Goal: Task Accomplishment & Management: Complete application form

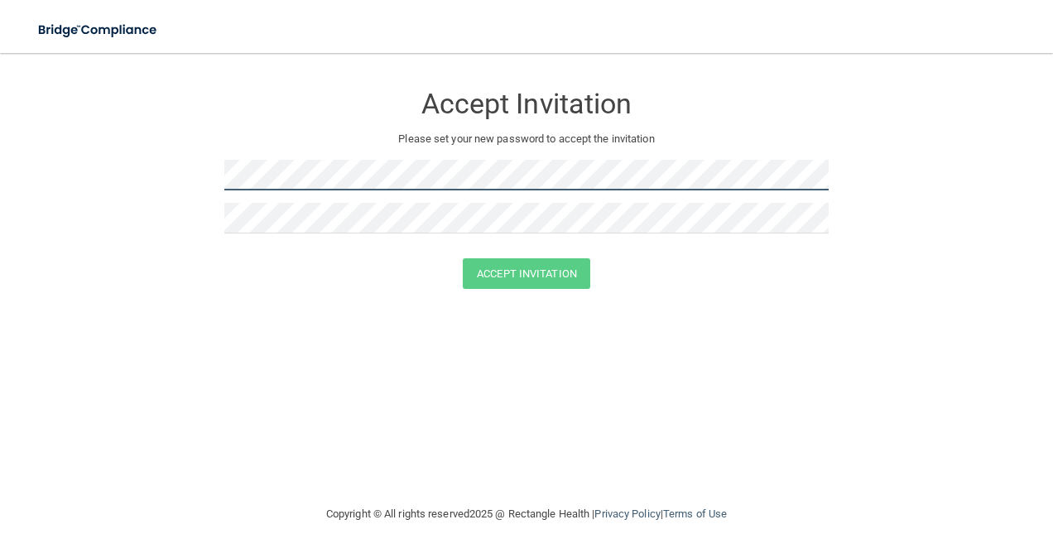
click at [204, 184] on form "Accept Invitation Please set your new password to accept the invitation Accept …" at bounding box center [526, 189] width 987 height 239
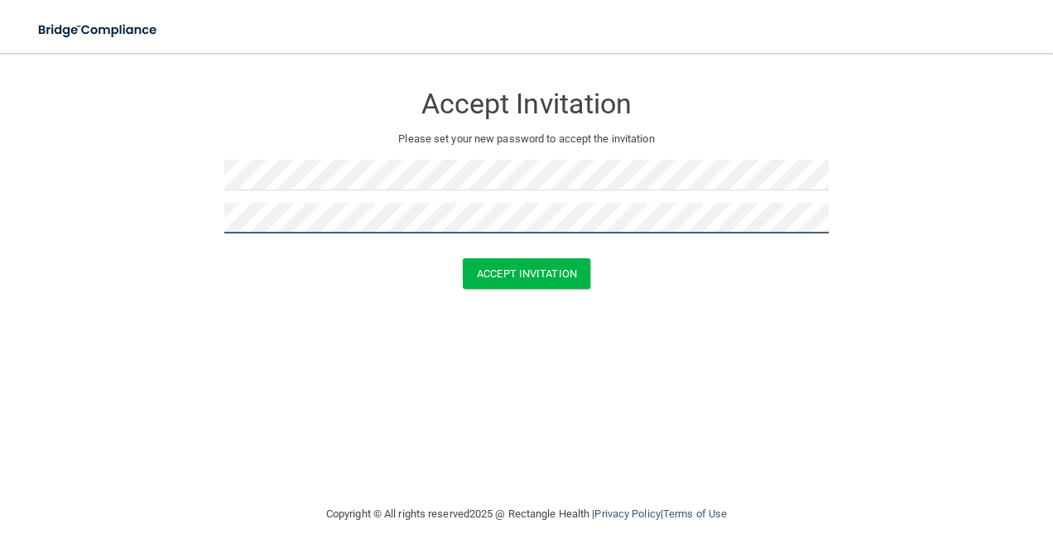
click at [463, 258] on button "Accept Invitation" at bounding box center [526, 273] width 127 height 31
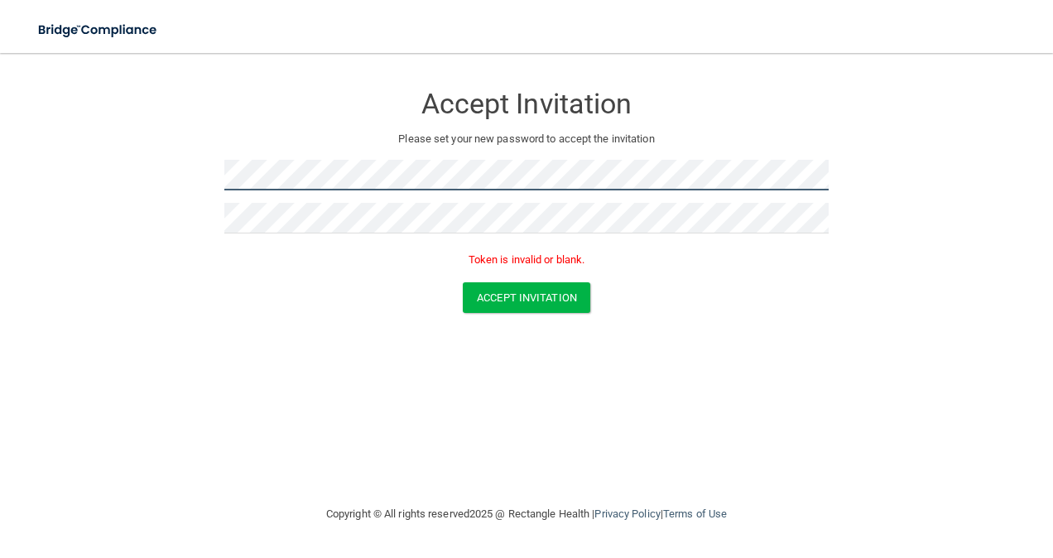
click at [115, 166] on form "Accept Invitation Please set your new password to accept the invitation Token i…" at bounding box center [526, 201] width 987 height 263
click at [463, 282] on button "Accept Invitation" at bounding box center [526, 297] width 127 height 31
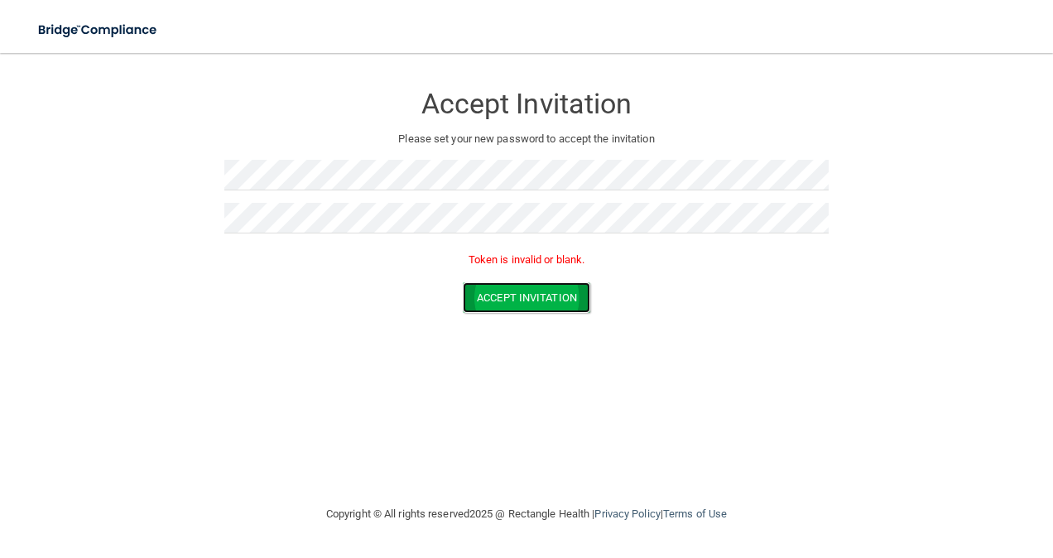
click at [567, 294] on button "Accept Invitation" at bounding box center [526, 297] width 127 height 31
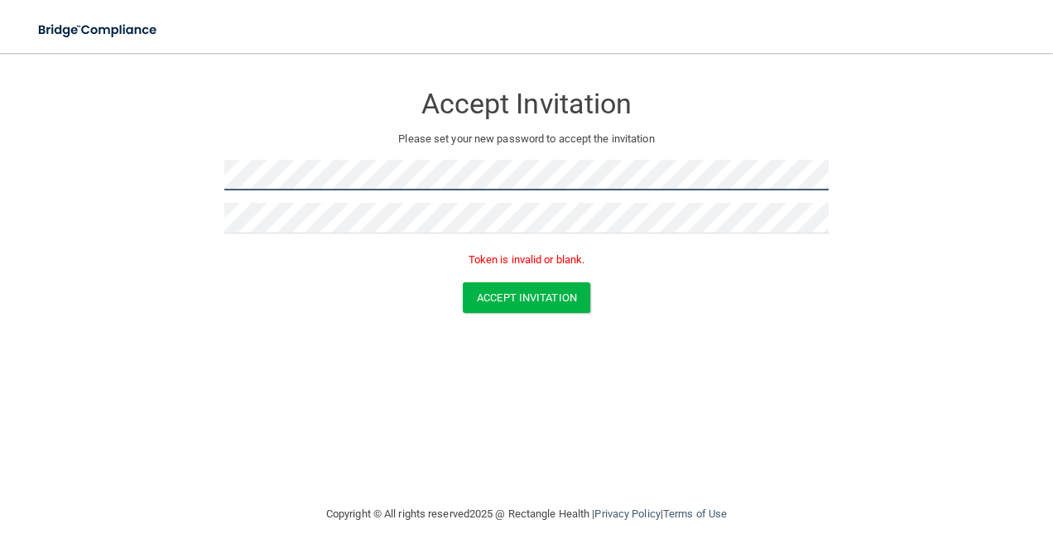
click at [0, 151] on html "Toggle navigation Manage My Enterprise Manage My Location Accept Invitation Ple…" at bounding box center [526, 279] width 1053 height 558
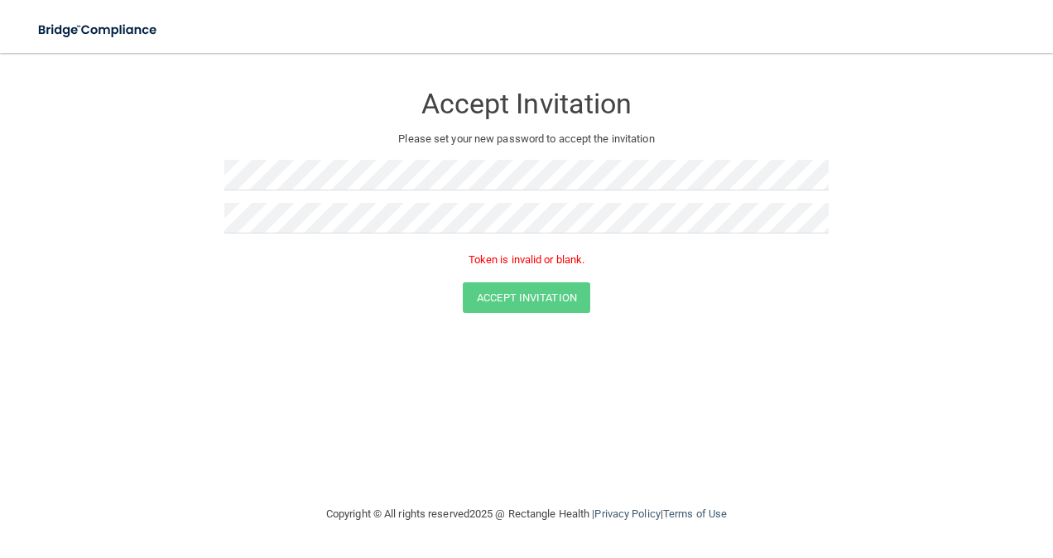
click at [190, 337] on div "Accept Invitation Please set your new password to accept the invitation Token i…" at bounding box center [526, 279] width 987 height 418
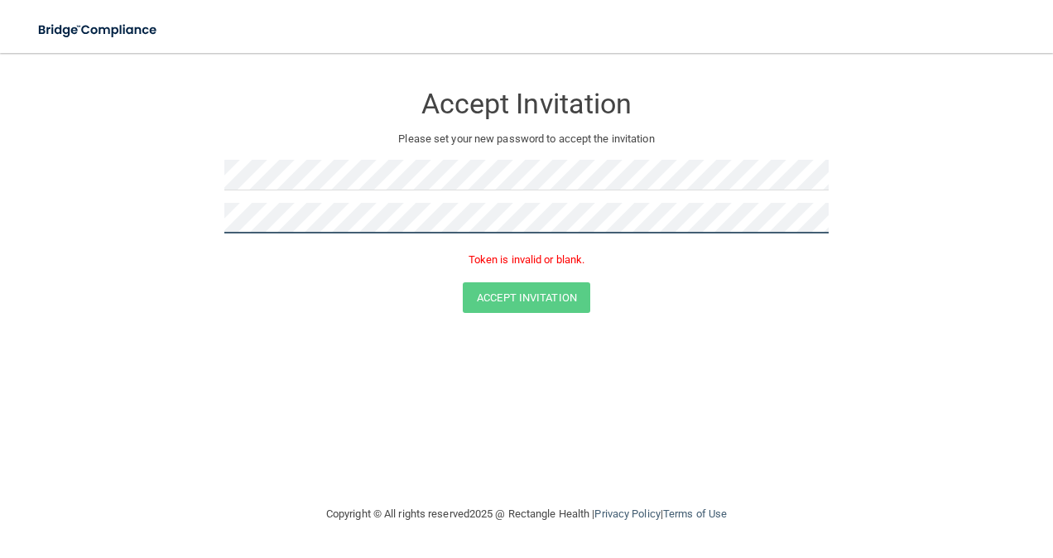
click at [31, 222] on main "Accept Invitation Please set your new password to accept the invitation Token i…" at bounding box center [526, 305] width 1053 height 505
click at [463, 282] on button "Accept Invitation" at bounding box center [526, 297] width 127 height 31
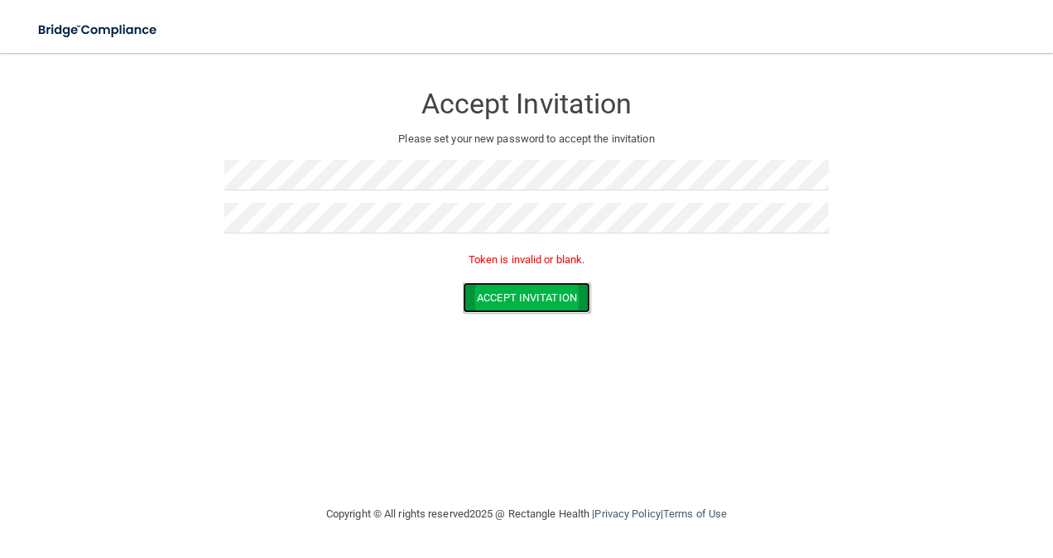
click at [527, 300] on button "Accept Invitation" at bounding box center [526, 297] width 127 height 31
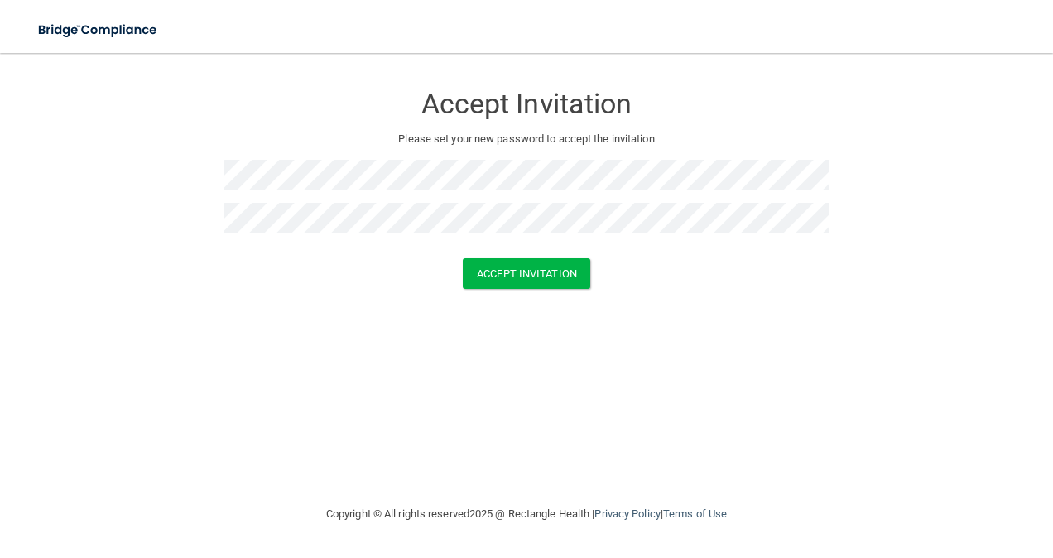
click at [678, 343] on div "Accept Invitation Please set your new password to accept the invitation Accept …" at bounding box center [526, 279] width 987 height 418
click at [555, 272] on button "Accept Invitation" at bounding box center [526, 273] width 127 height 31
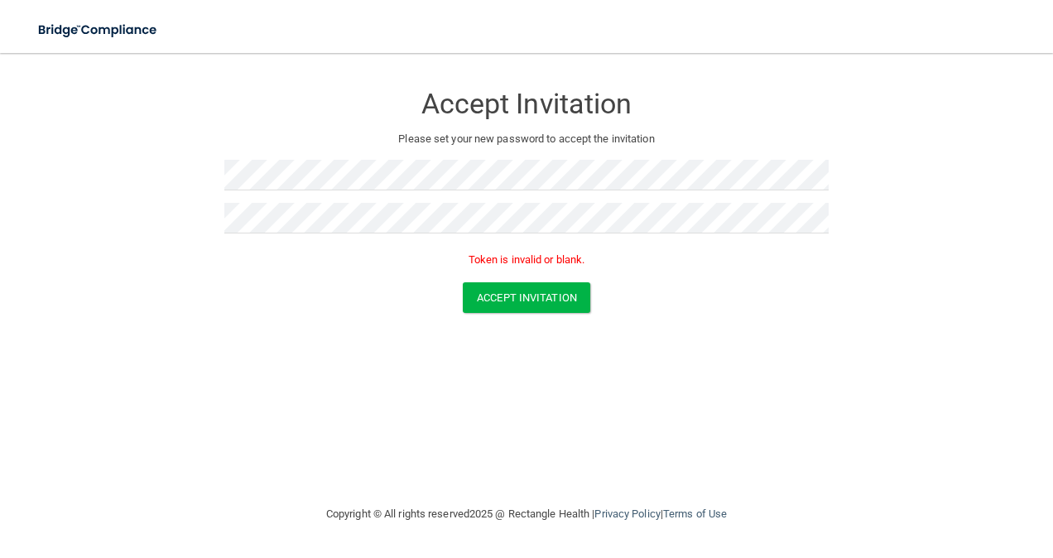
click at [131, 334] on div "Accept Invitation Please set your new password to accept the invitation Token i…" at bounding box center [526, 279] width 987 height 418
click at [298, 234] on div at bounding box center [526, 224] width 604 height 43
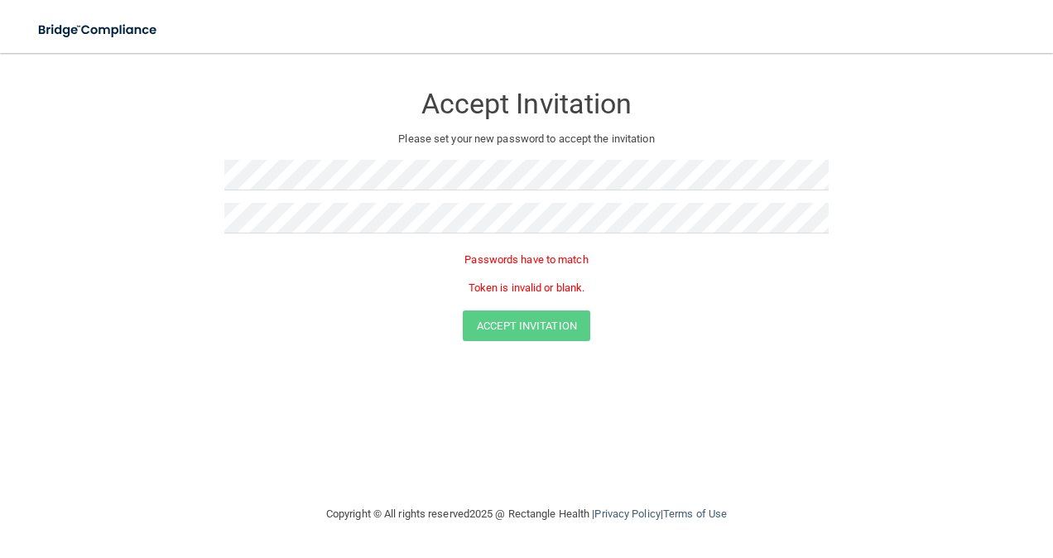
click at [677, 348] on form "Accept Invitation Please set your new password to accept the invitation Passwor…" at bounding box center [526, 215] width 987 height 291
click at [0, 154] on html "Toggle navigation Manage My Enterprise Manage My Location Accept Invitation Ple…" at bounding box center [526, 279] width 1053 height 558
click at [339, 323] on div "Accept Invitation" at bounding box center [527, 325] width 1012 height 31
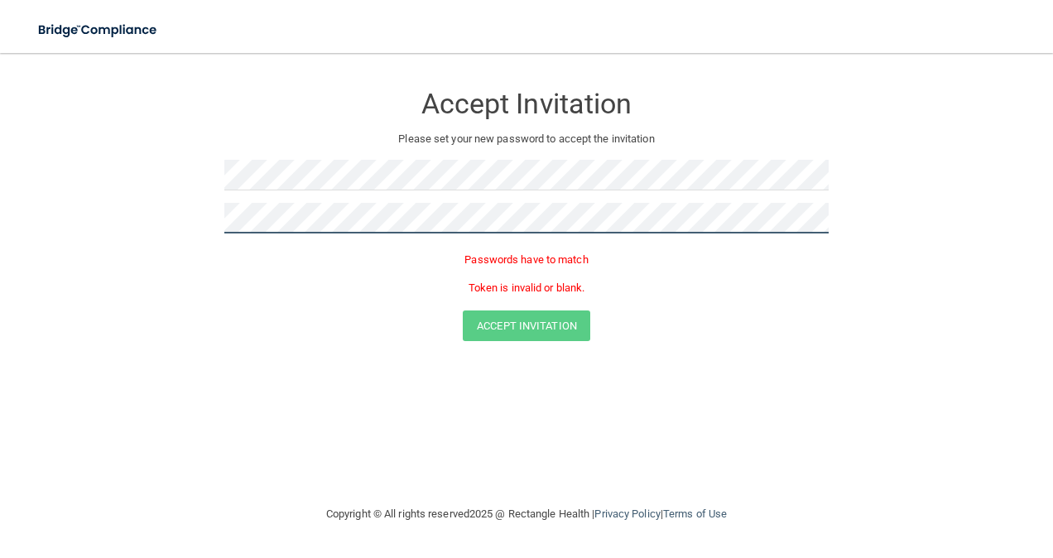
click at [103, 207] on form "Accept Invitation Please set your new password to accept the invitation Passwor…" at bounding box center [526, 215] width 987 height 291
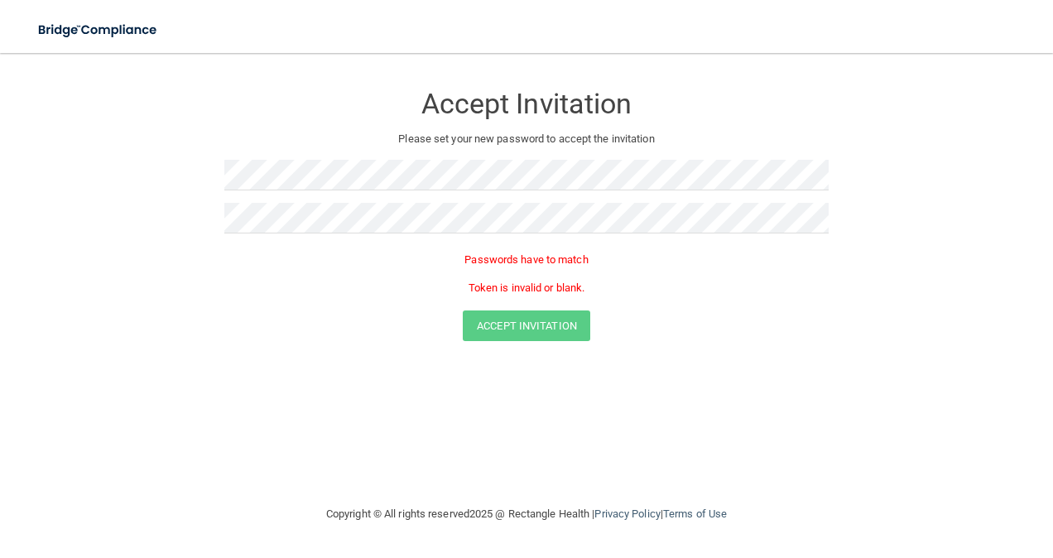
click at [459, 425] on div "Accept Invitation Please set your new password to accept the invitation Passwor…" at bounding box center [526, 279] width 987 height 418
click at [107, 171] on form "Accept Invitation Please set your new password to accept the invitation Passwor…" at bounding box center [526, 215] width 987 height 291
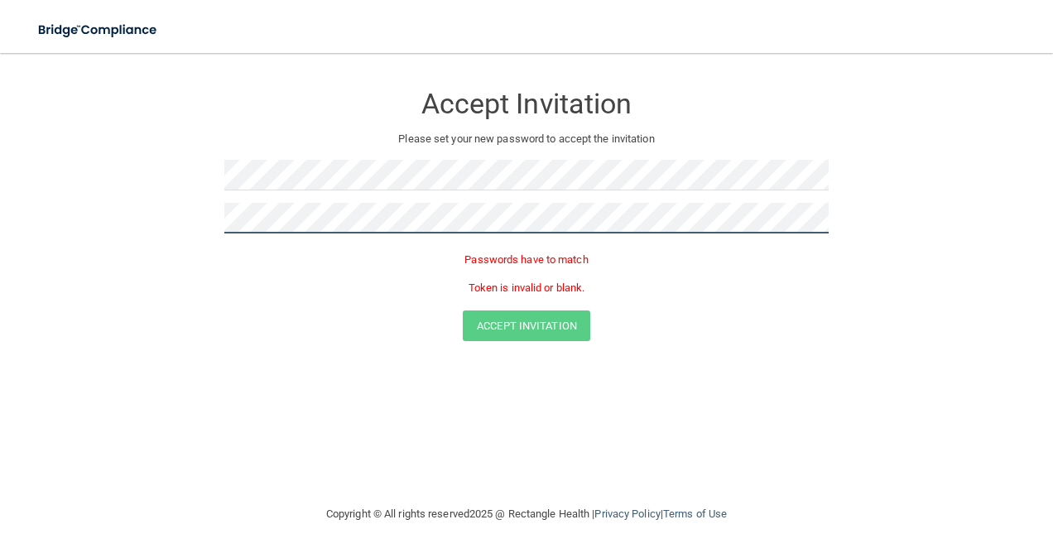
click at [135, 214] on form "Accept Invitation Please set your new password to accept the invitation Passwor…" at bounding box center [526, 215] width 987 height 291
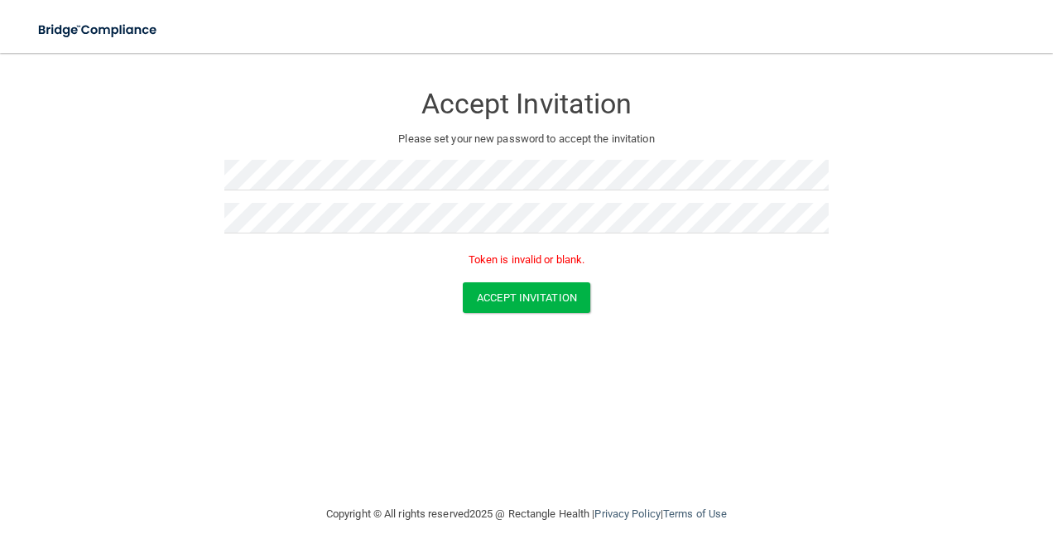
click at [440, 478] on div "Accept Invitation Please set your new password to accept the invitation Token i…" at bounding box center [526, 279] width 987 height 418
click at [538, 296] on button "Accept Invitation" at bounding box center [526, 297] width 127 height 31
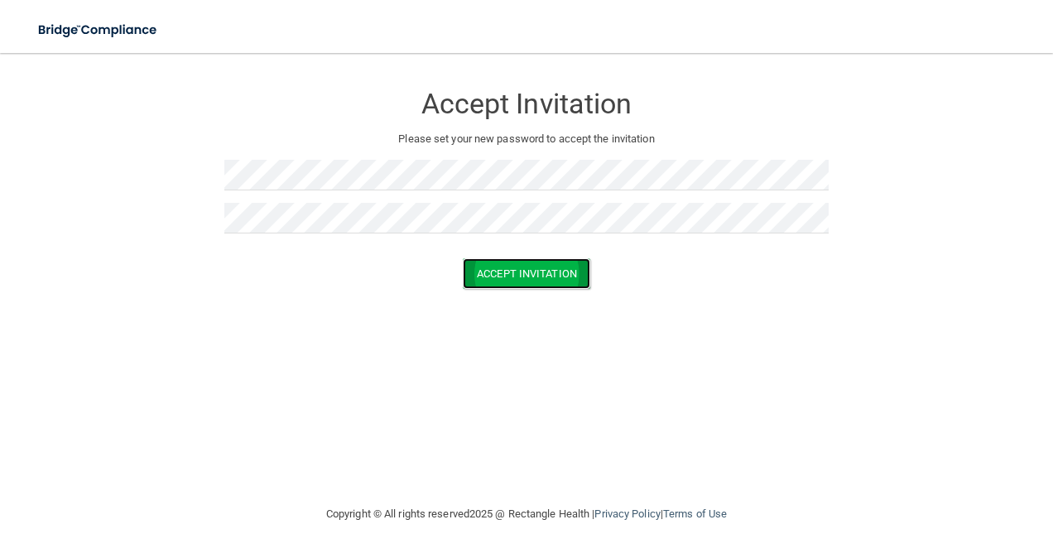
click at [515, 281] on button "Accept Invitation" at bounding box center [526, 273] width 127 height 31
click at [744, 507] on div "Copyright © All rights reserved 2025 @ Rectangle Health | Privacy Policy | Term…" at bounding box center [526, 514] width 604 height 53
click at [564, 271] on button "Accept Invitation" at bounding box center [526, 273] width 127 height 31
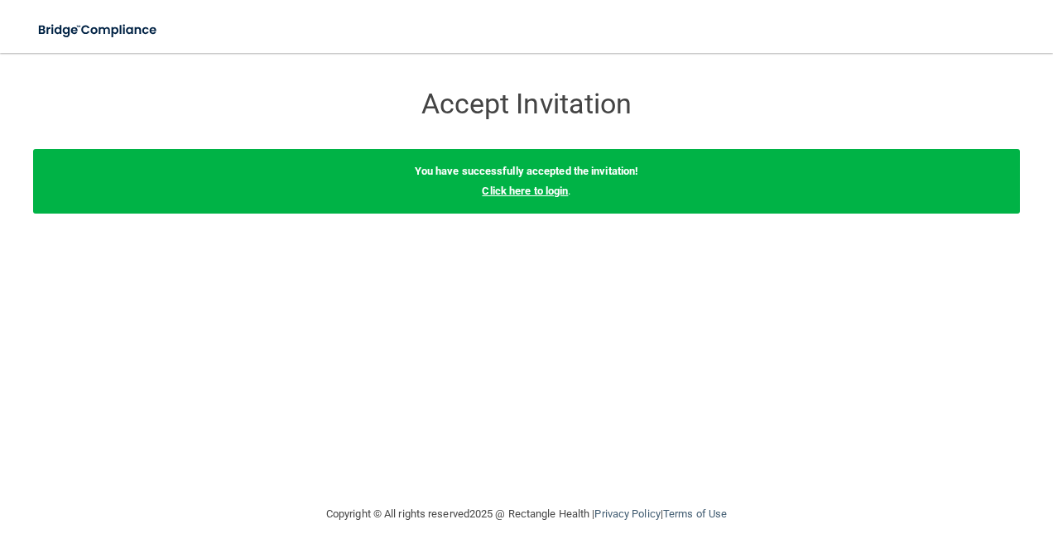
click at [519, 190] on link "Click here to login" at bounding box center [525, 191] width 86 height 12
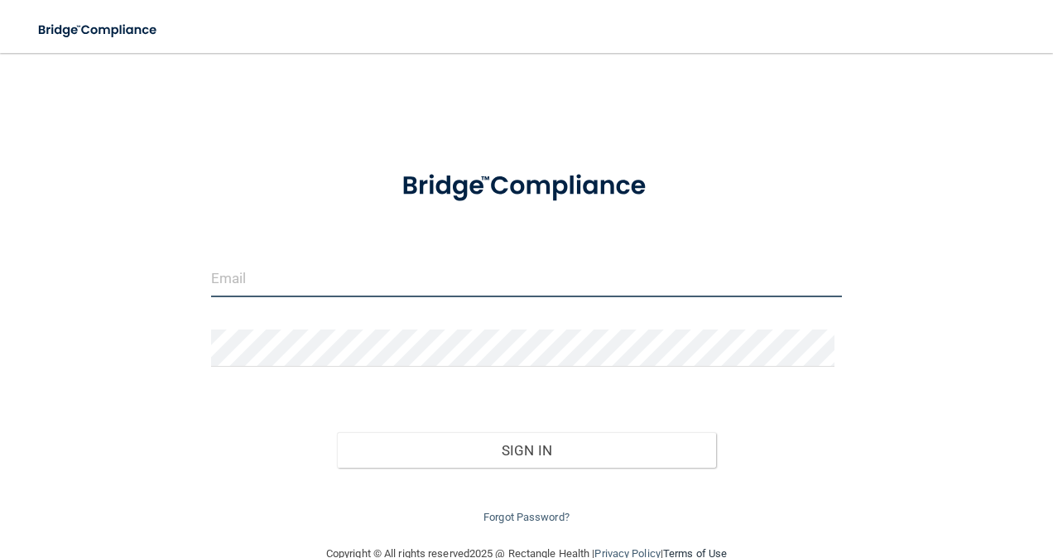
type input "[PERSON_NAME][EMAIL_ADDRESS][PERSON_NAME][DOMAIN_NAME]"
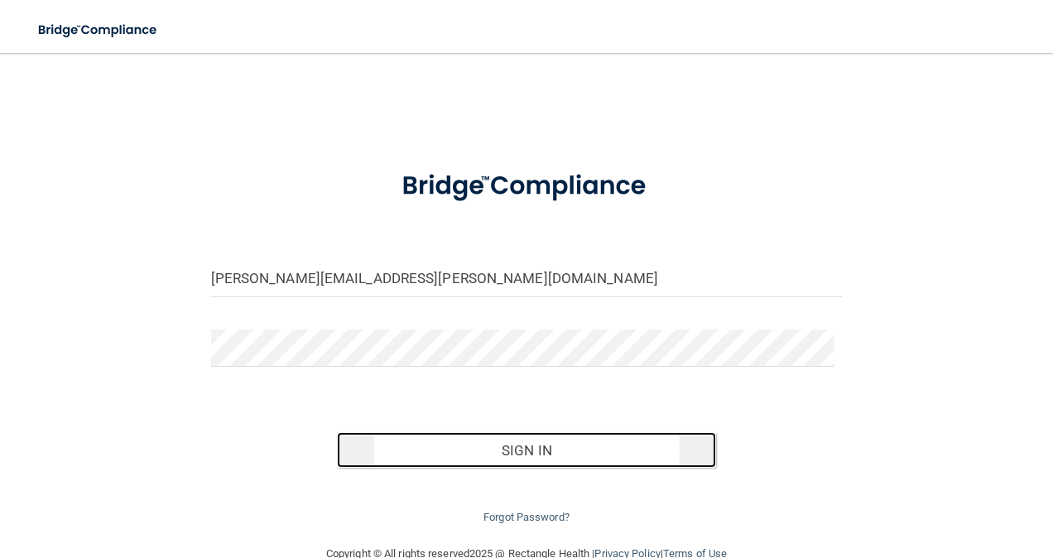
click at [498, 452] on button "Sign In" at bounding box center [526, 450] width 379 height 36
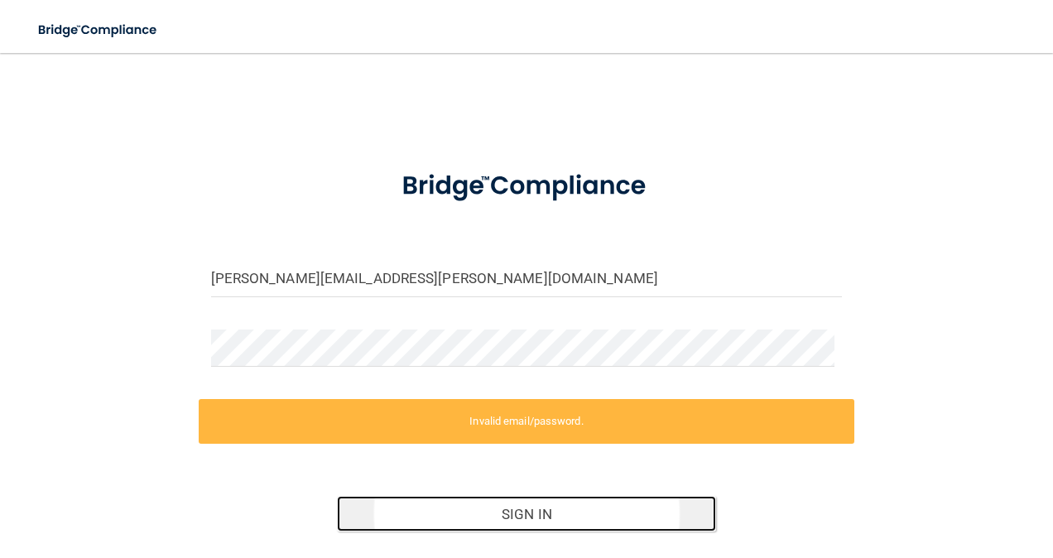
click at [481, 517] on button "Sign In" at bounding box center [526, 514] width 379 height 36
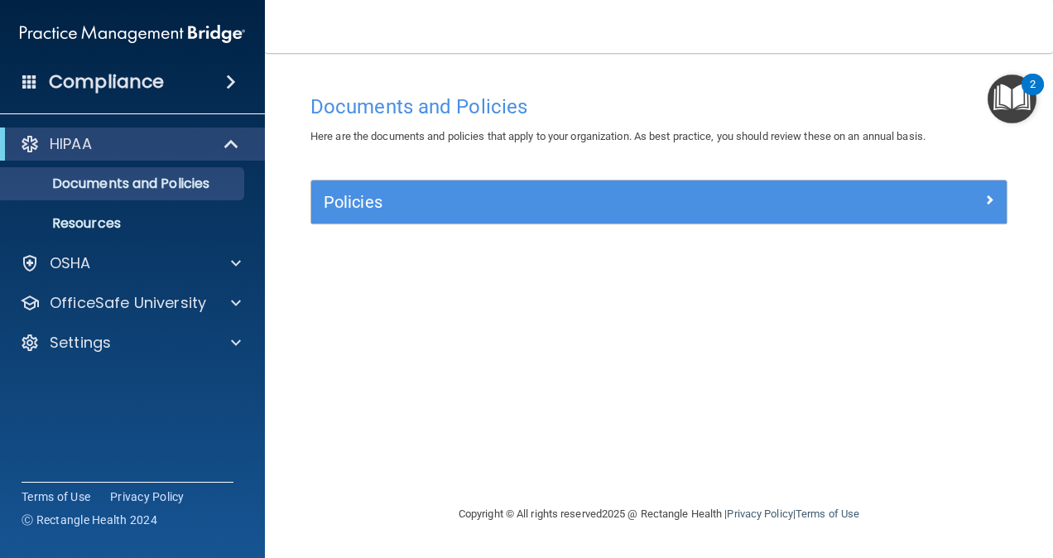
click at [189, 73] on div "Compliance" at bounding box center [132, 82] width 265 height 36
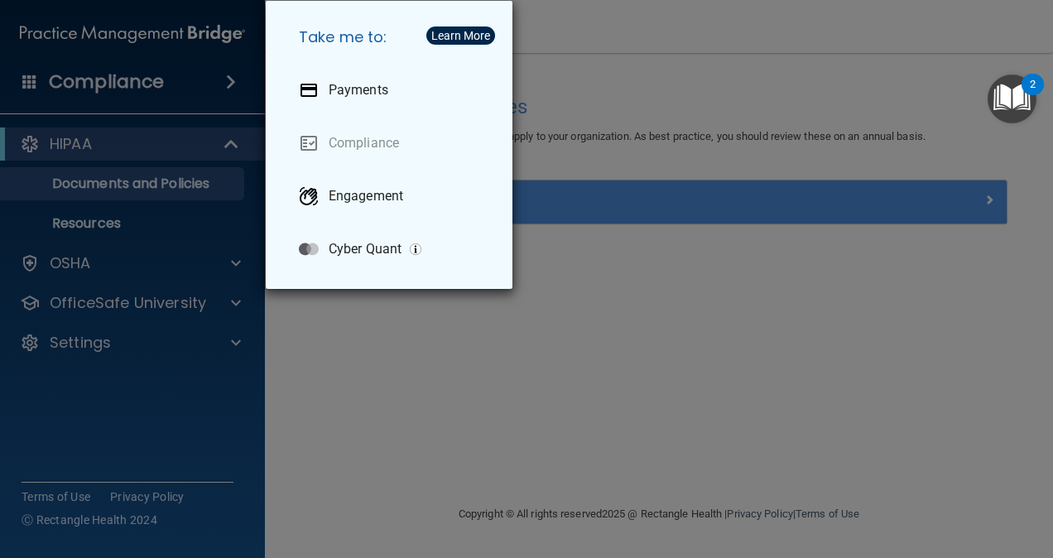
click at [147, 151] on div "Take me to: Payments Compliance Engagement Cyber Quant" at bounding box center [526, 279] width 1053 height 558
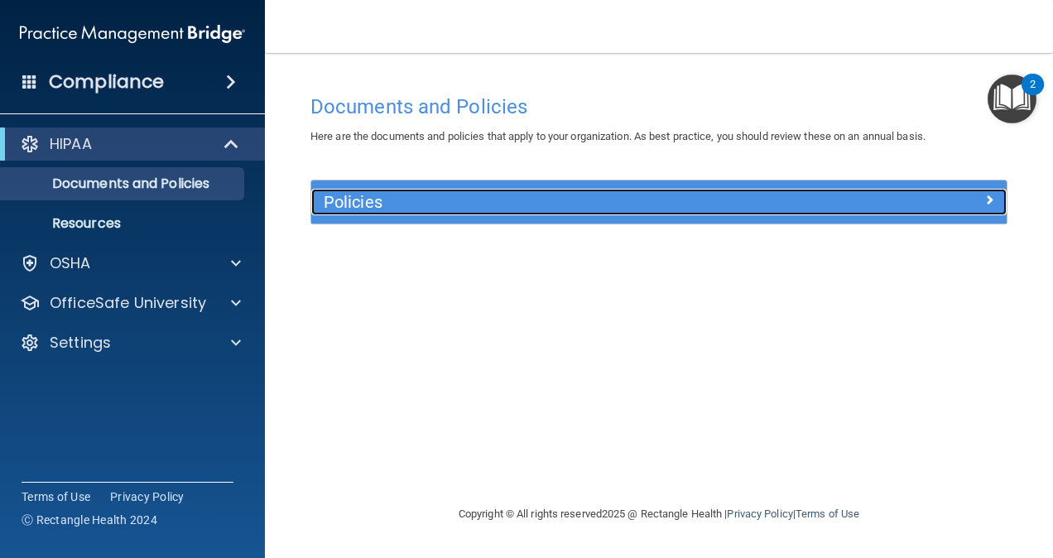
click at [448, 207] on h5 "Policies" at bounding box center [572, 202] width 497 height 18
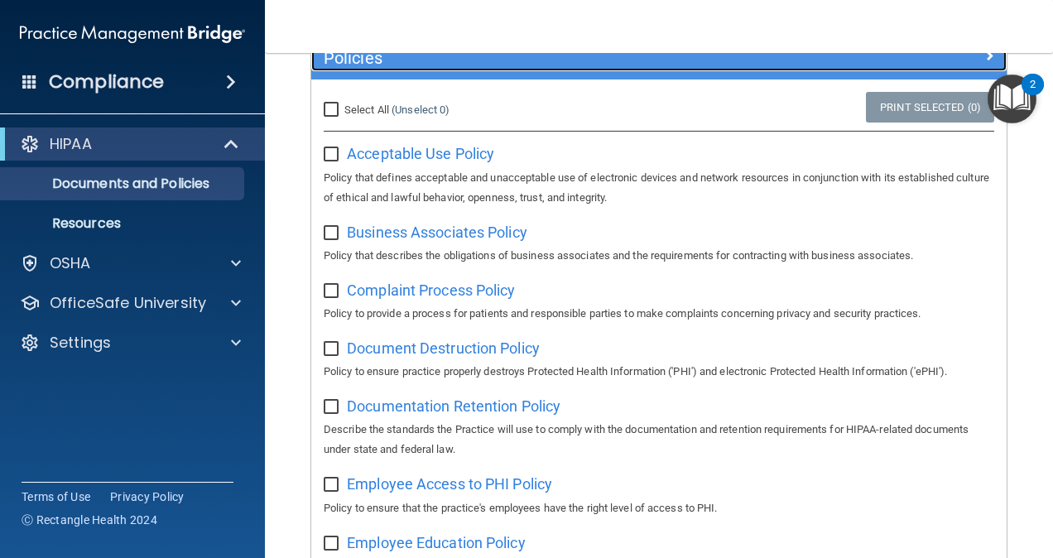
scroll to position [86, 0]
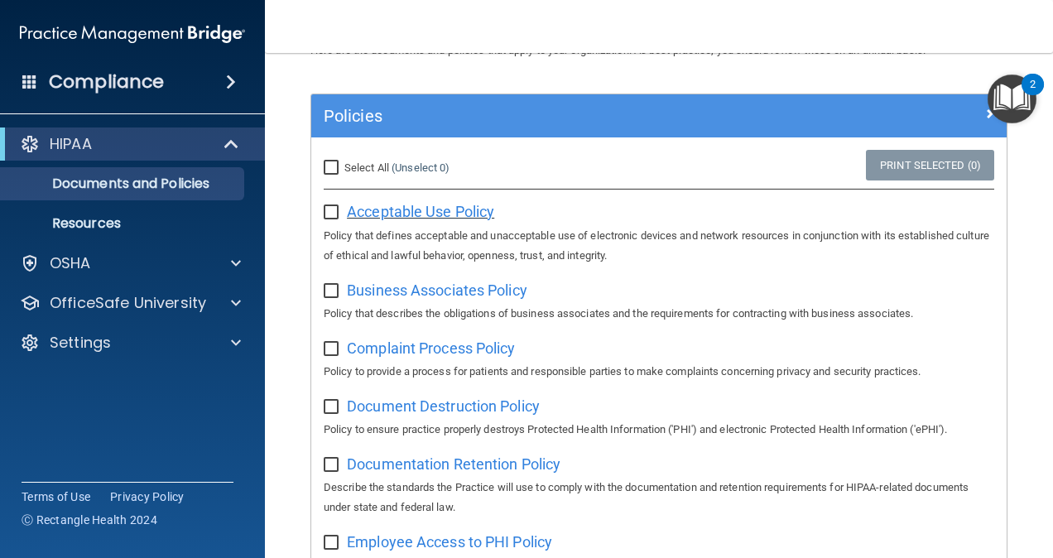
click at [428, 212] on span "Acceptable Use Policy" at bounding box center [420, 211] width 147 height 17
